Goal: Find specific page/section: Find specific page/section

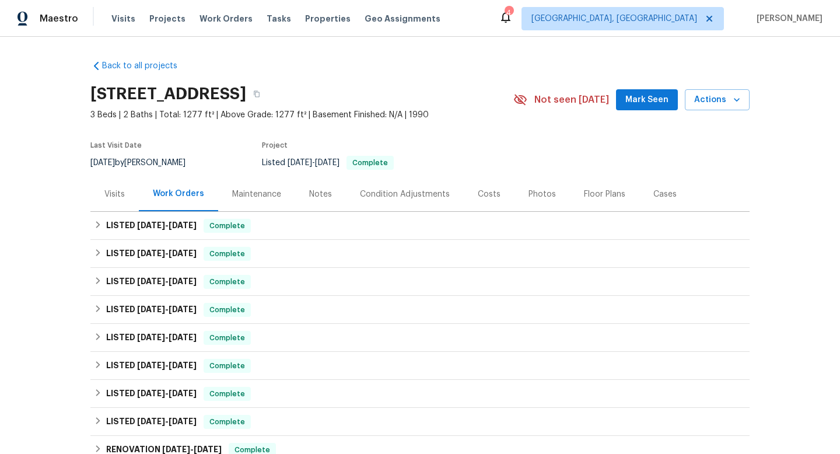
scroll to position [30, 0]
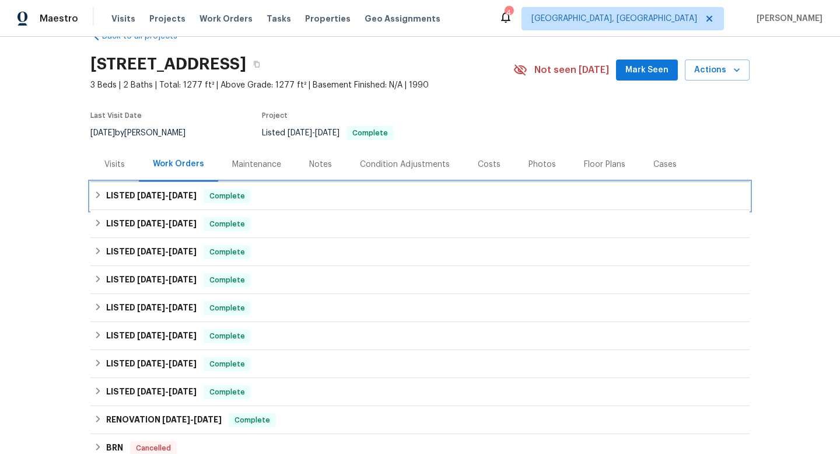
click at [184, 190] on h6 "LISTED [DATE] - [DATE]" at bounding box center [151, 196] width 90 height 14
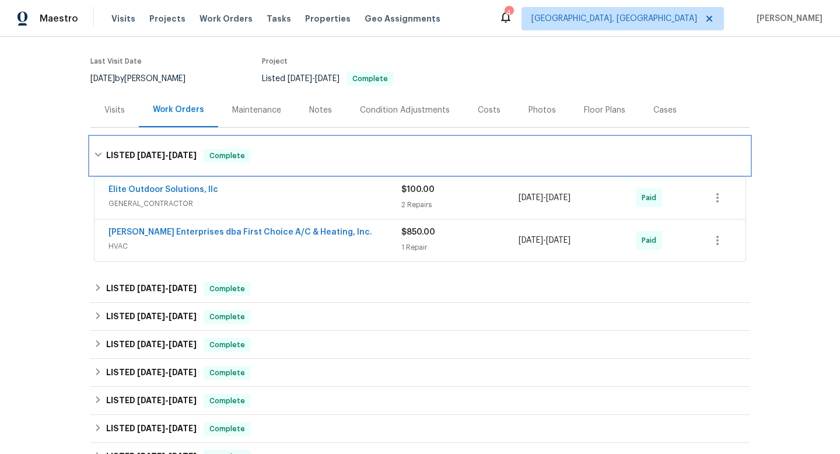
scroll to position [106, 0]
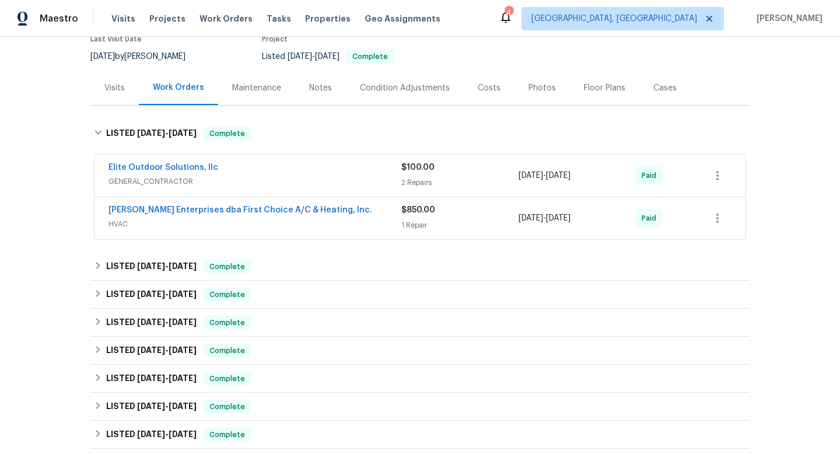
click at [356, 212] on div "[PERSON_NAME] Enterprises dba First Choice A/C & Heating, Inc." at bounding box center [254, 211] width 293 height 14
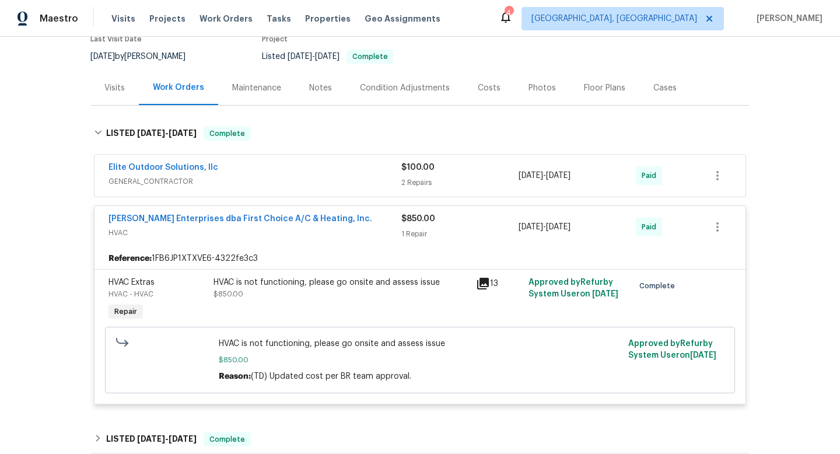
click at [351, 171] on div "Elite Outdoor Solutions, llc" at bounding box center [254, 169] width 293 height 14
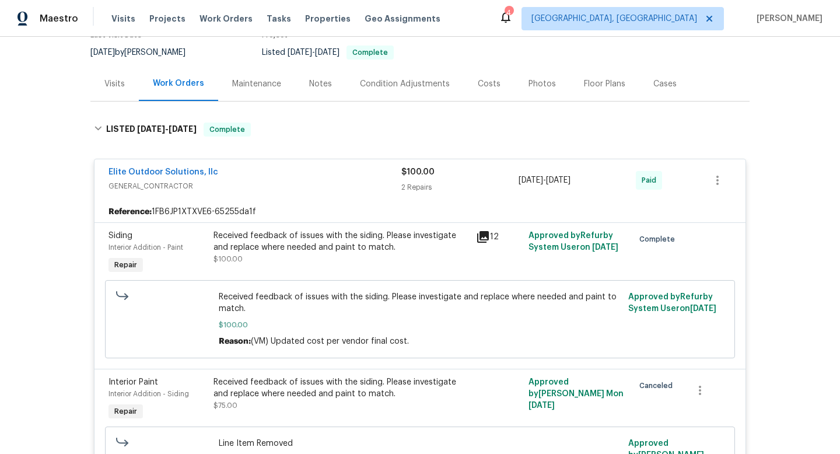
scroll to position [109, 0]
click at [115, 87] on div "Visits" at bounding box center [114, 85] width 20 height 12
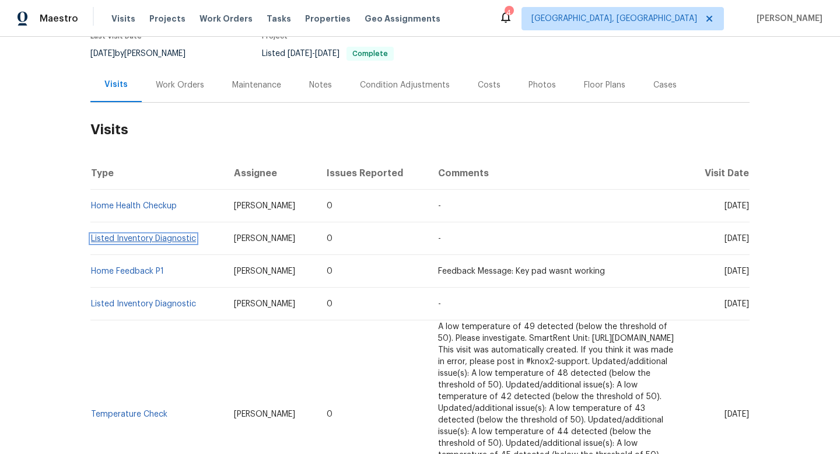
click at [150, 238] on link "Listed Inventory Diagnostic" at bounding box center [143, 238] width 105 height 8
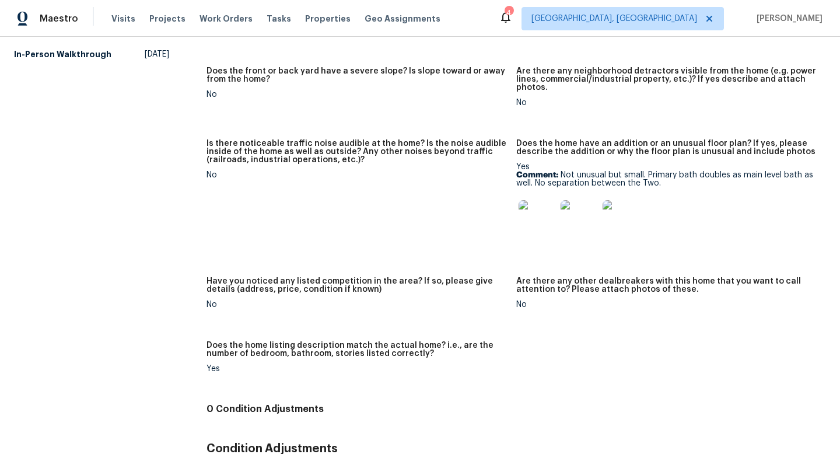
scroll to position [852, 0]
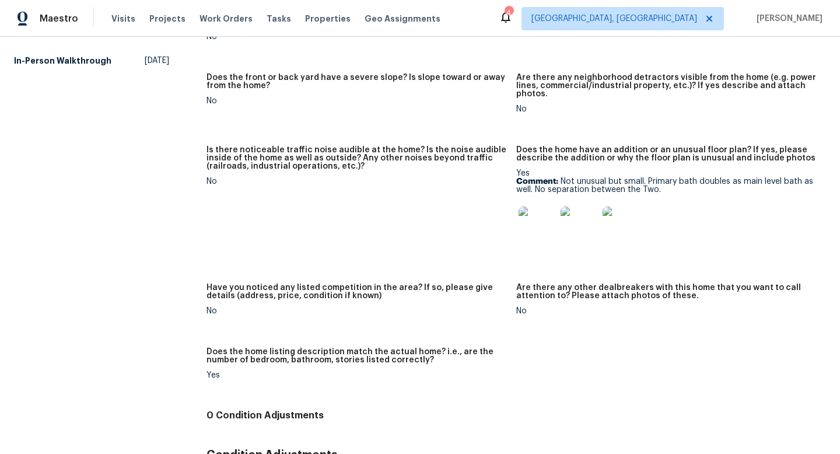
click at [539, 212] on img at bounding box center [536, 224] width 37 height 37
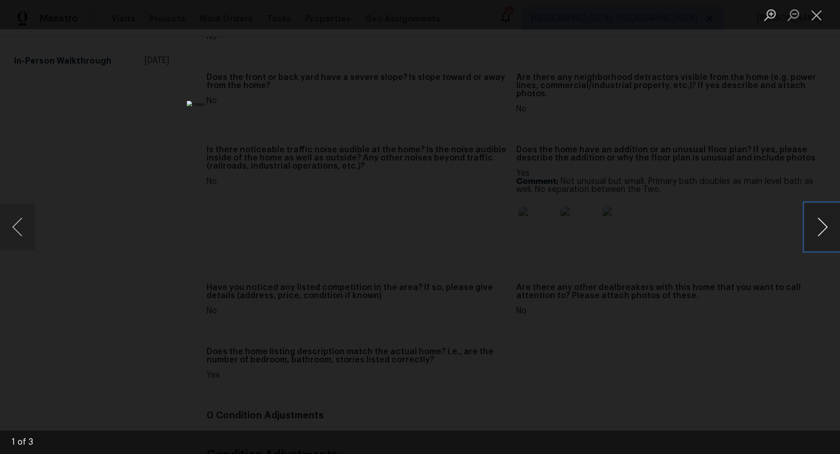
click at [823, 226] on button "Next image" at bounding box center [822, 226] width 35 height 47
click at [823, 224] on button "Next image" at bounding box center [822, 226] width 35 height 47
click at [737, 214] on div "Lightbox" at bounding box center [420, 227] width 840 height 454
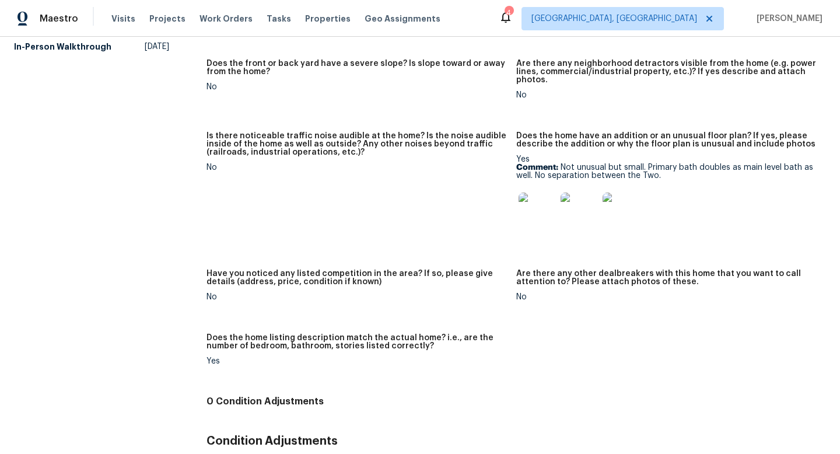
scroll to position [868, 0]
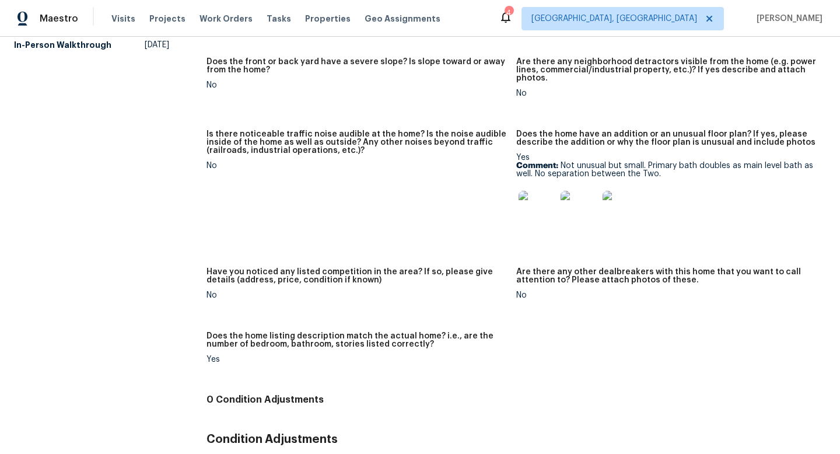
click at [578, 201] on img at bounding box center [578, 209] width 37 height 37
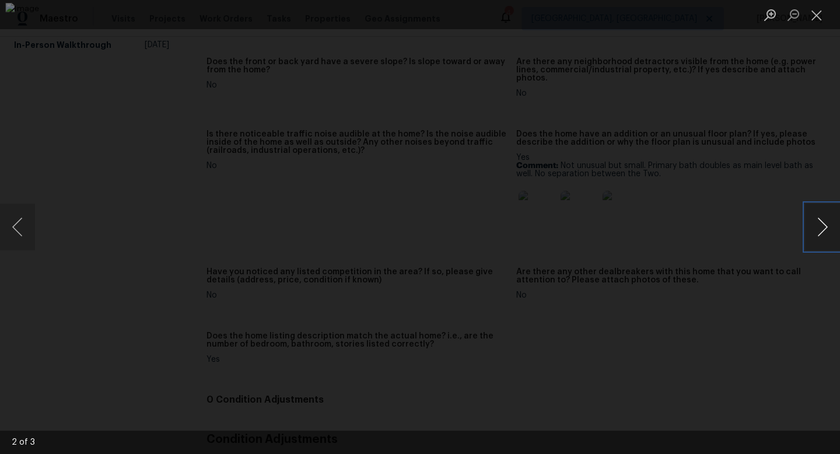
click at [827, 216] on button "Next image" at bounding box center [822, 226] width 35 height 47
click at [808, 153] on div "Lightbox" at bounding box center [420, 227] width 840 height 454
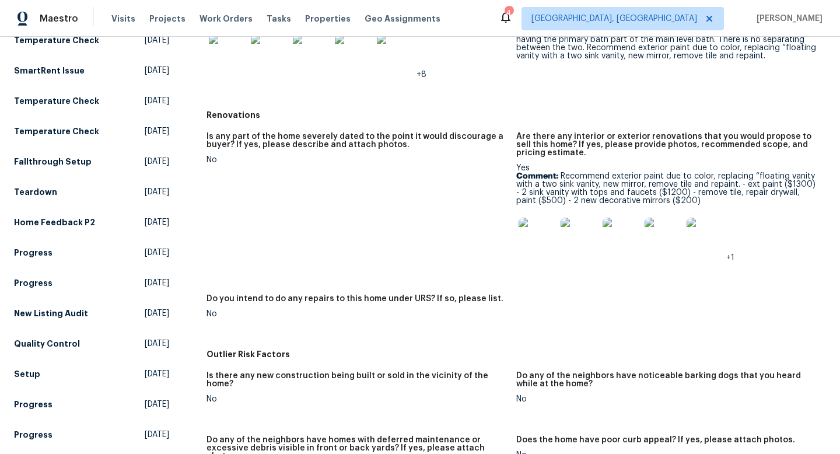
scroll to position [418, 0]
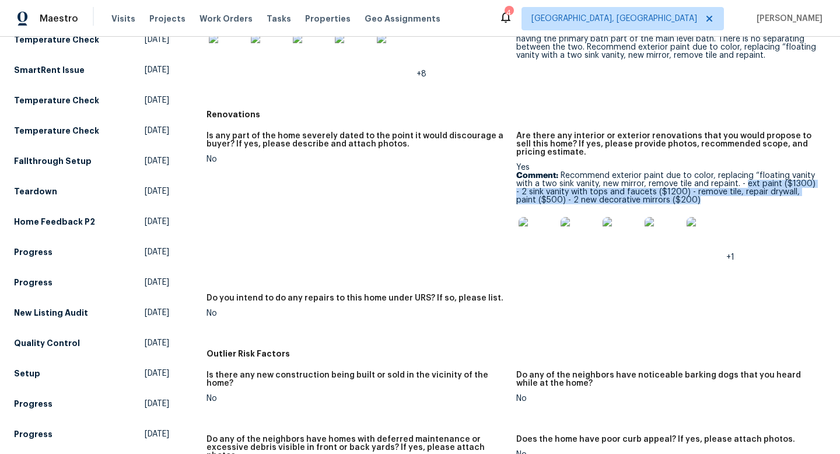
drag, startPoint x: 682, startPoint y: 188, endPoint x: 743, endPoint y: 177, distance: 62.2
click at [743, 177] on p "Comment: Recommend exterior paint due to color, replacing “floating vanity with…" at bounding box center [666, 187] width 300 height 33
click at [605, 232] on img at bounding box center [620, 235] width 37 height 37
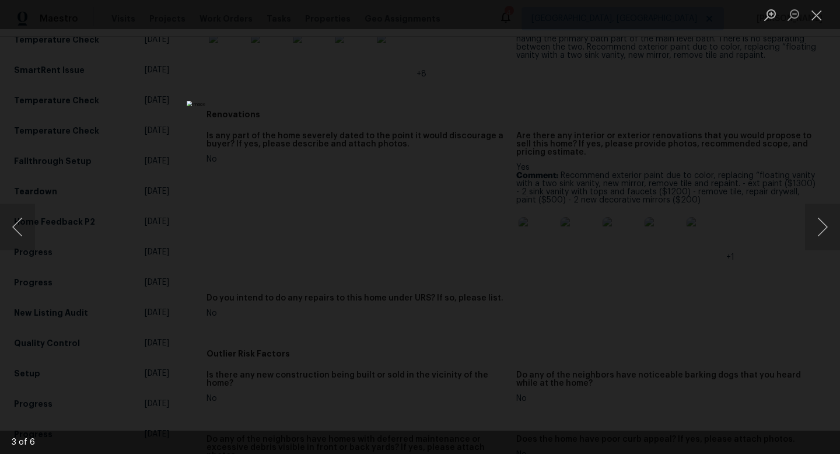
click at [781, 217] on div "Lightbox" at bounding box center [420, 227] width 840 height 454
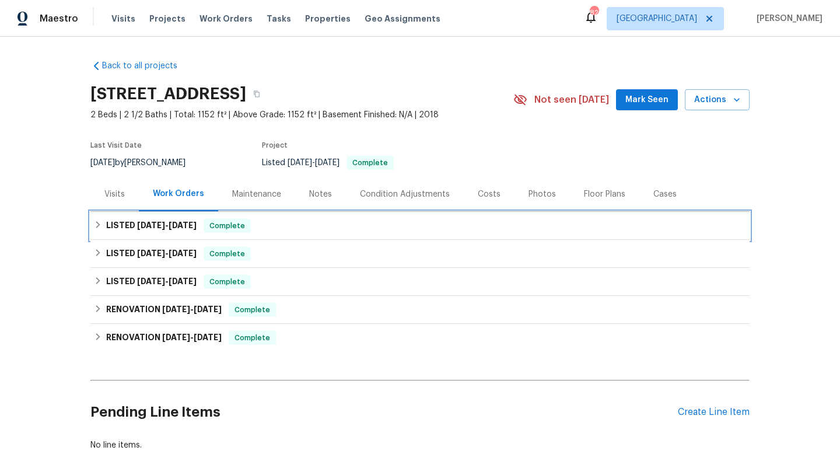
click at [325, 224] on div "LISTED 7/31/25 - 8/5/25 Complete" at bounding box center [420, 226] width 652 height 14
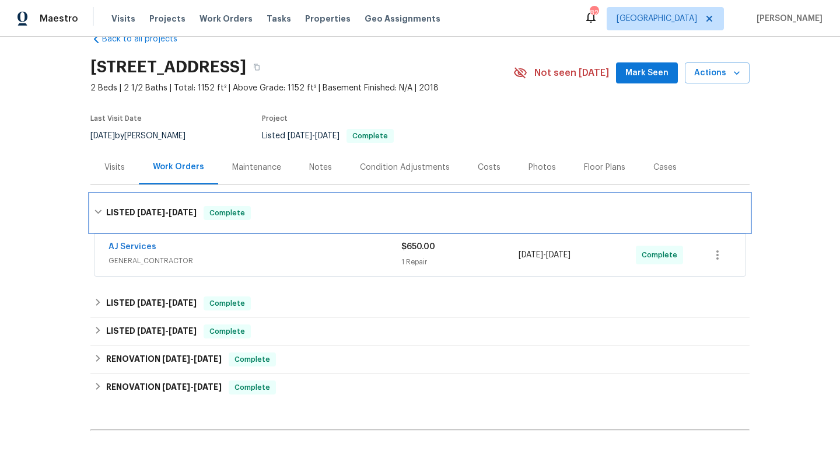
scroll to position [37, 0]
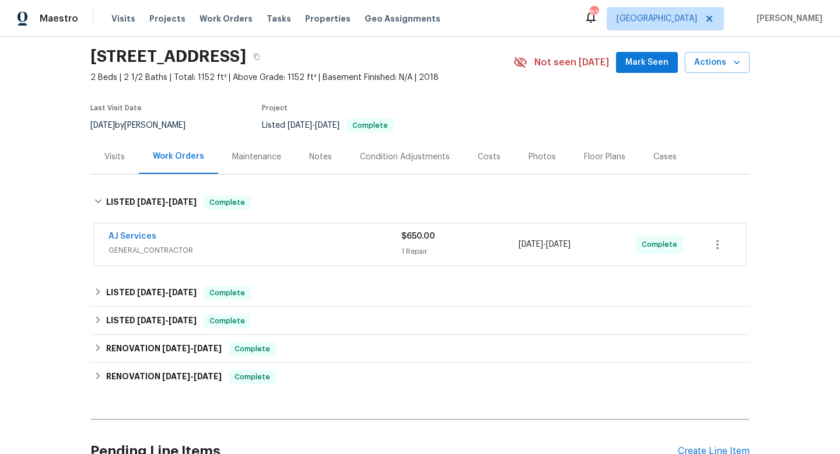
click at [316, 246] on span "GENERAL_CONTRACTOR" at bounding box center [254, 250] width 293 height 12
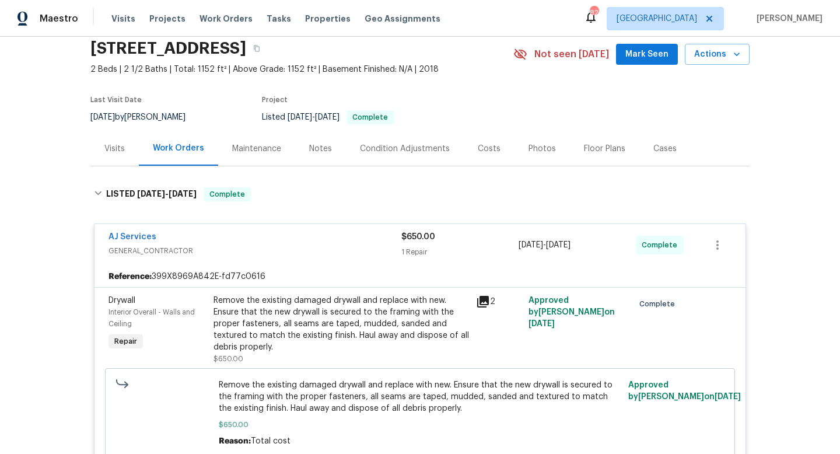
scroll to position [46, 0]
click at [244, 52] on h2 "657 Bristol Creek Dr, Nashville, TN 37221" at bounding box center [168, 48] width 156 height 12
copy div "657 Bristol Creek Dr, Nashville, TN 37221"
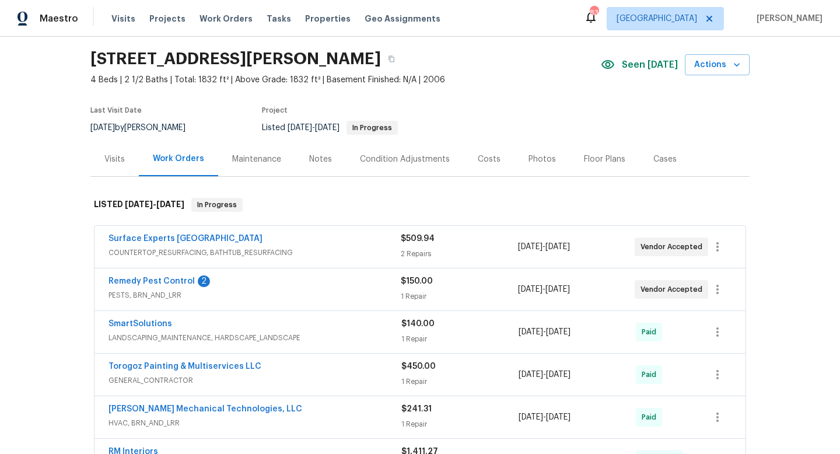
scroll to position [29, 0]
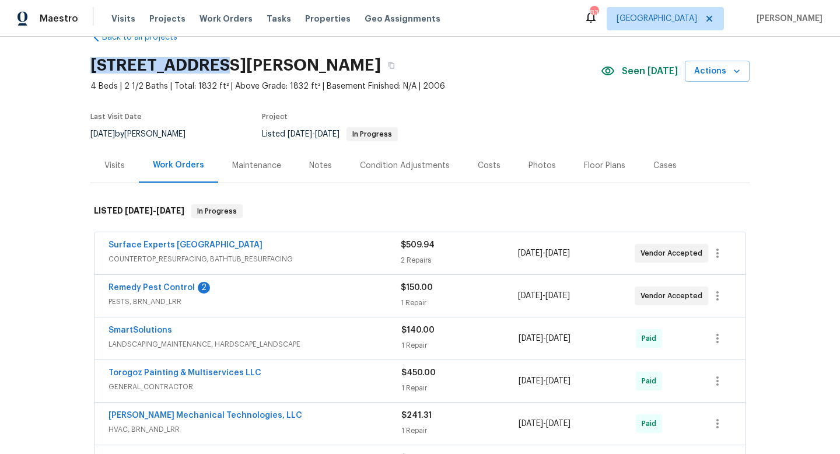
drag, startPoint x: 214, startPoint y: 68, endPoint x: 80, endPoint y: 68, distance: 133.5
click at [80, 68] on div "Back to all projects 8353 Ainsworth St, Charlotte, NC 28216 4 Beds | 2 1/2 Bath…" at bounding box center [420, 245] width 840 height 417
copy h2 "8353 Ainsworth"
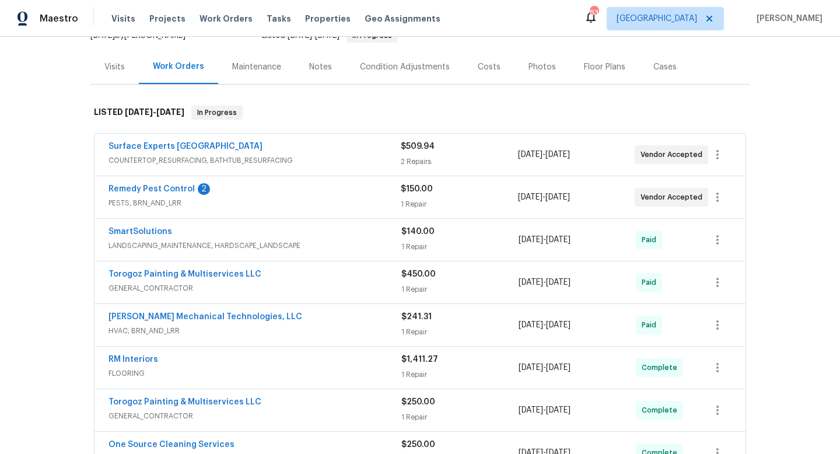
scroll to position [129, 0]
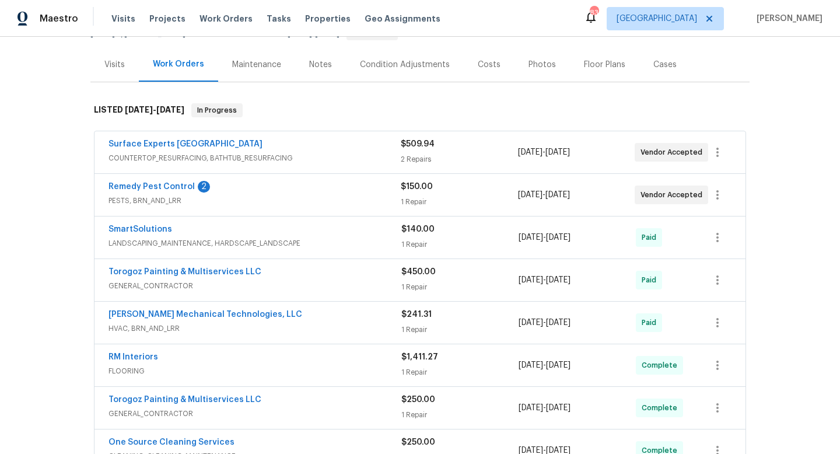
click at [295, 354] on div "RM Interiors" at bounding box center [254, 358] width 293 height 14
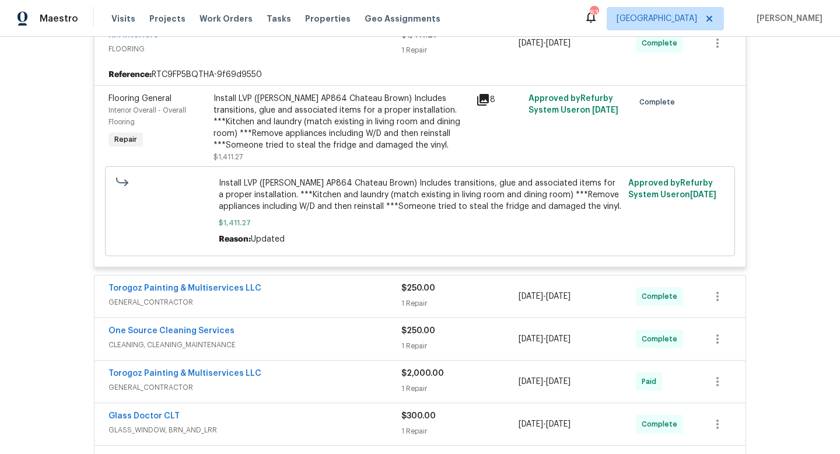
scroll to position [478, 0]
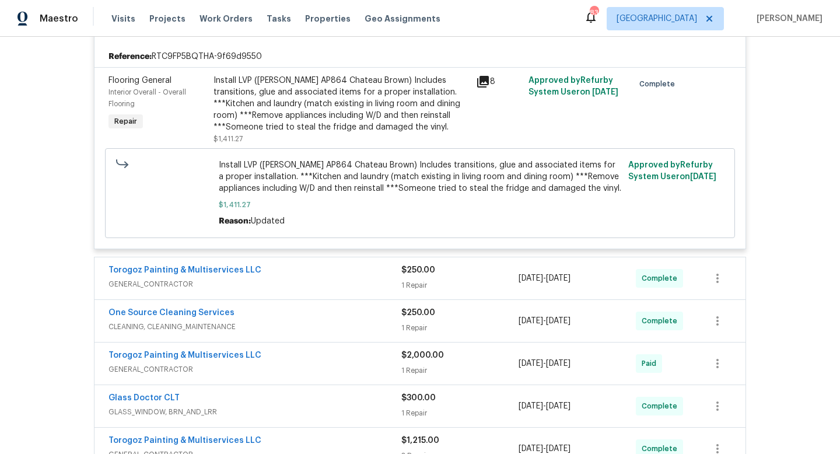
click at [334, 314] on div "One Source Cleaning Services" at bounding box center [254, 314] width 293 height 14
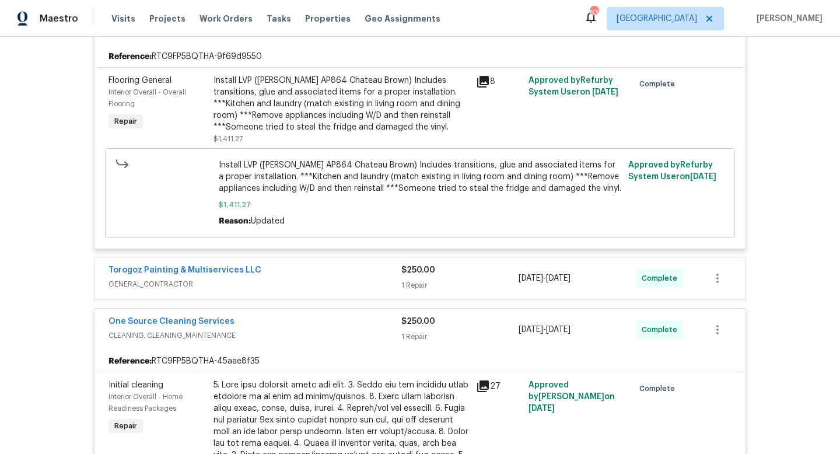
click at [346, 282] on span "GENERAL_CONTRACTOR" at bounding box center [254, 284] width 293 height 12
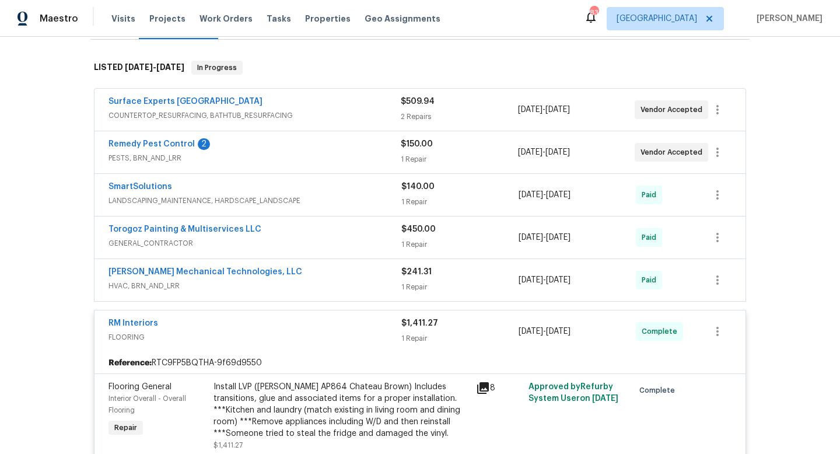
scroll to position [167, 0]
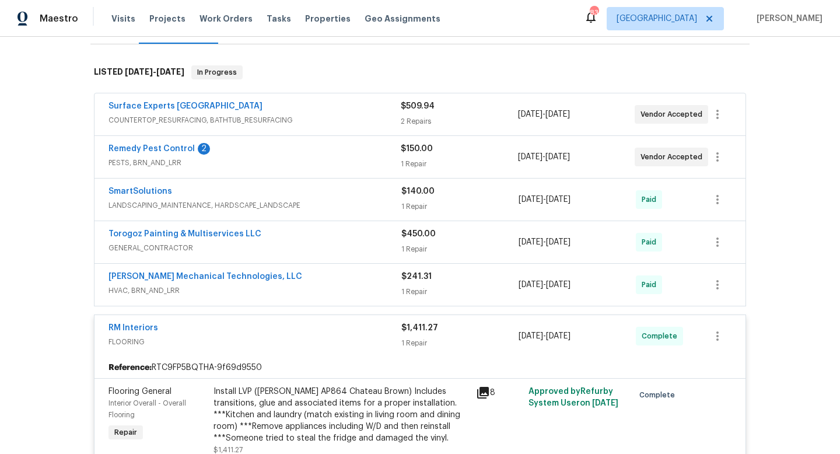
click at [332, 120] on span "COUNTERTOP_RESURFACING, BATHTUB_RESURFACING" at bounding box center [254, 120] width 292 height 12
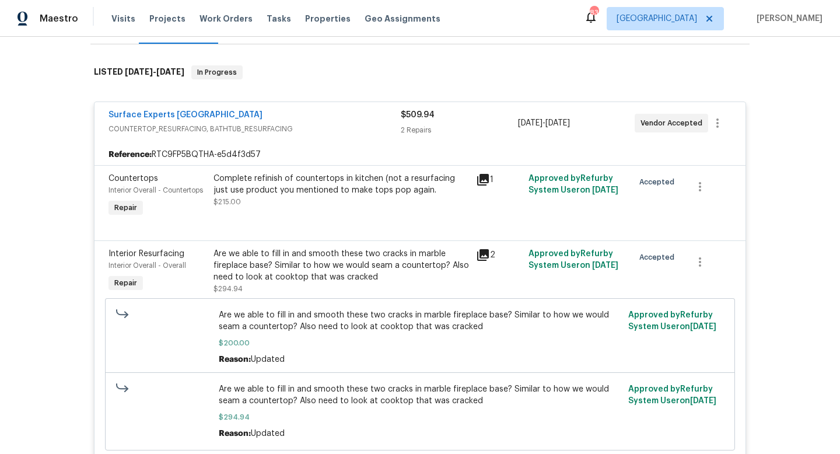
click at [332, 120] on div "Surface Experts South Charlotte" at bounding box center [254, 116] width 292 height 14
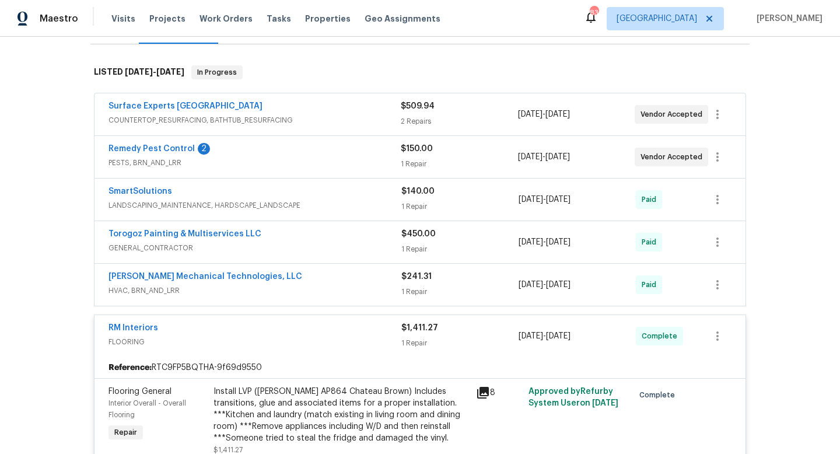
click at [341, 233] on div "Torogoz Painting & Multiservices LLC" at bounding box center [254, 235] width 293 height 14
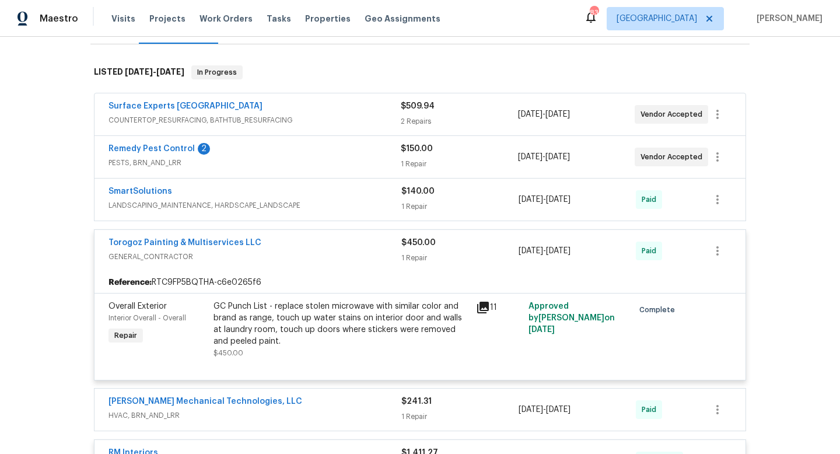
click at [341, 233] on div "Torogoz Painting & Multiservices LLC GENERAL_CONTRACTOR $450.00 1 Repair 7/22/2…" at bounding box center [419, 251] width 651 height 42
click at [370, 244] on div "Torogoz Painting & Multiservices LLC" at bounding box center [254, 244] width 293 height 14
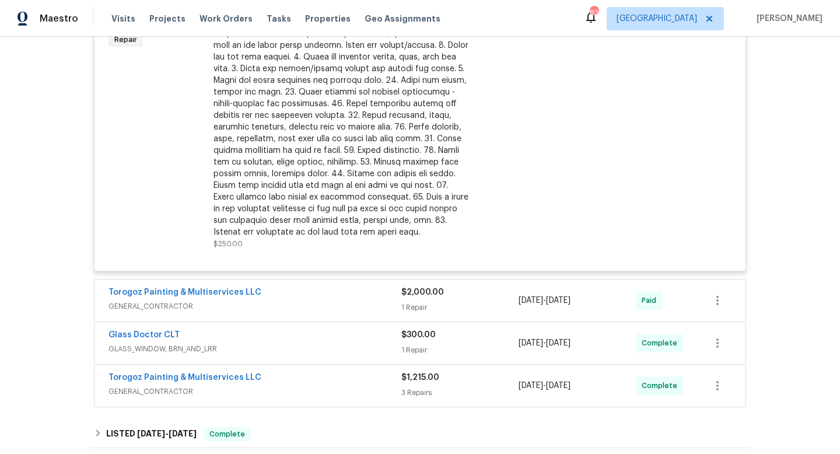
scroll to position [1050, 0]
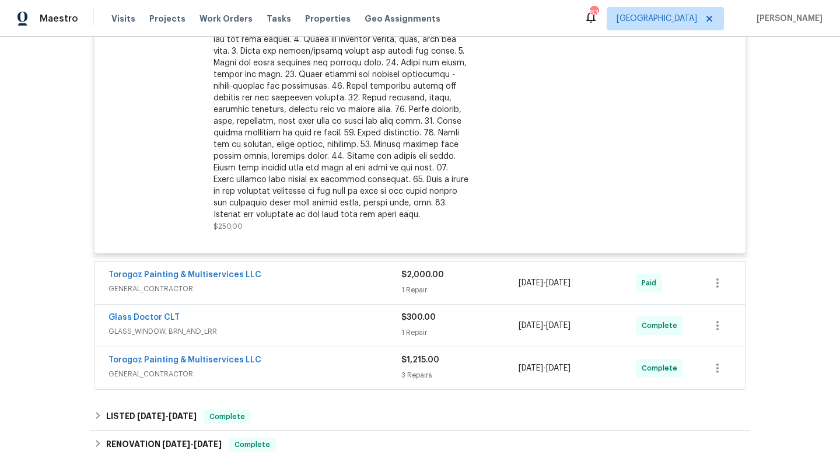
click at [369, 269] on div "Torogoz Painting & Multiservices LLC" at bounding box center [254, 276] width 293 height 14
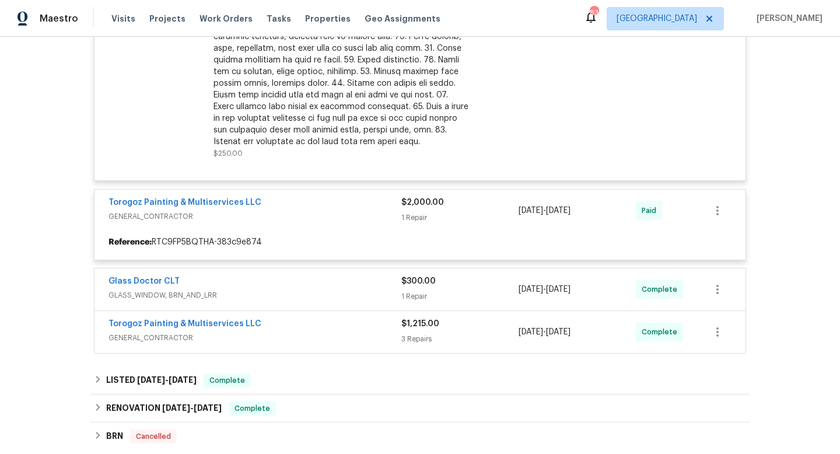
scroll to position [1130, 0]
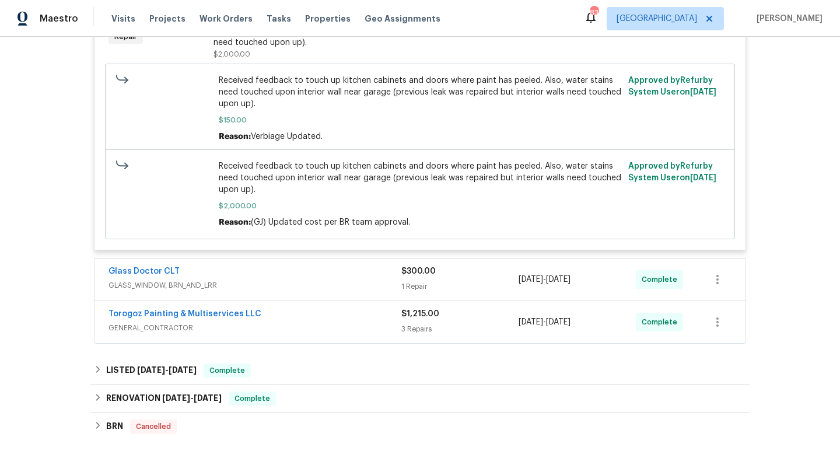
scroll to position [1536, 0]
